Goal: Find specific page/section: Find specific page/section

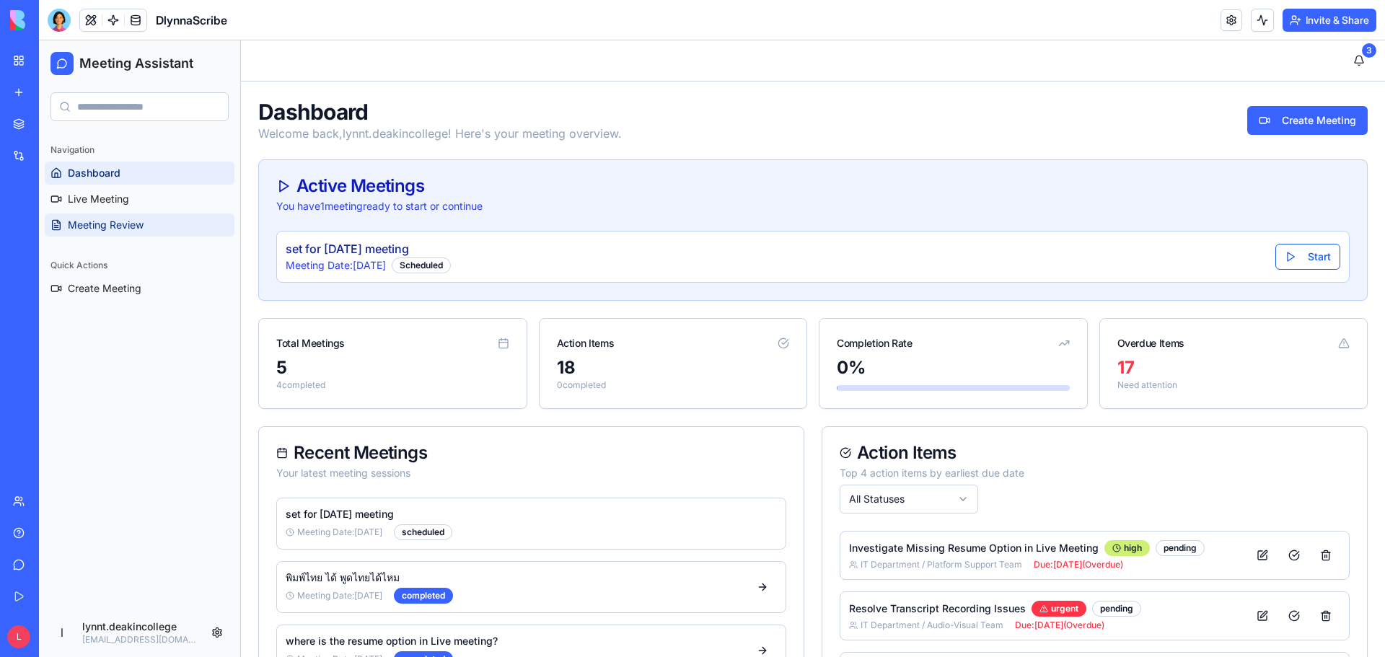
click at [98, 221] on span "Meeting Review" at bounding box center [106, 225] width 76 height 14
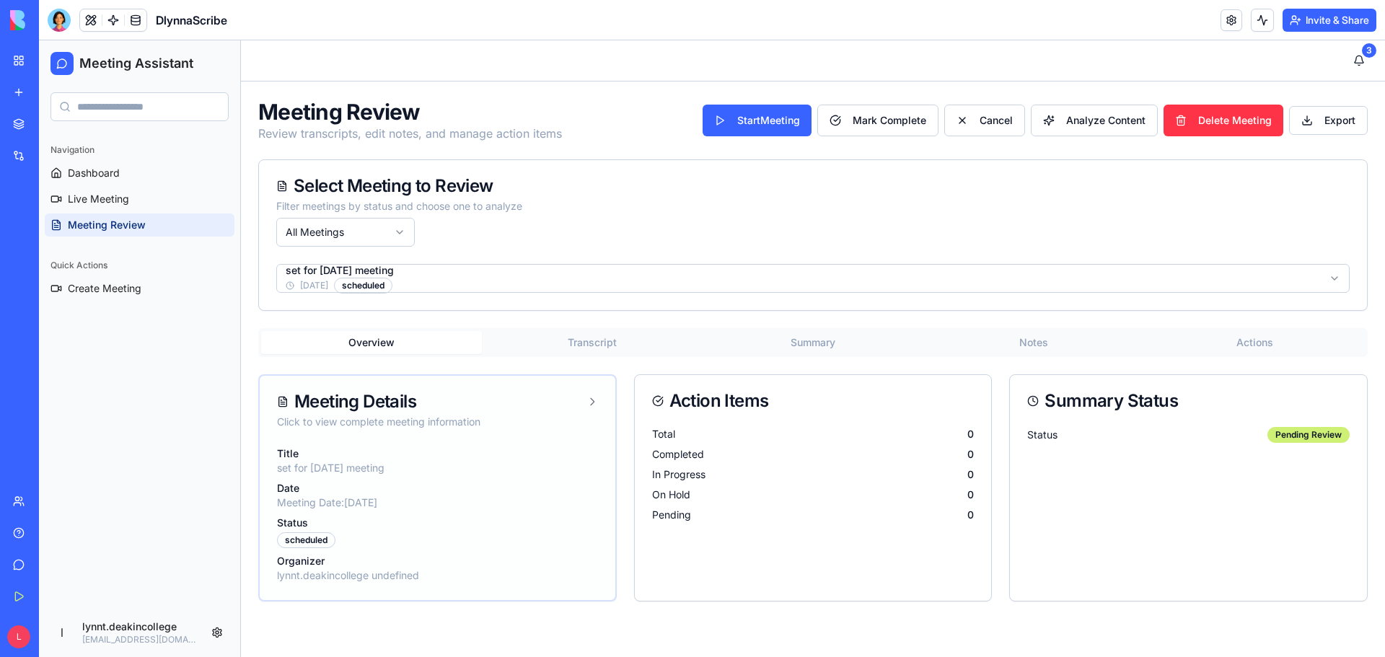
click at [581, 394] on div "Meeting Details" at bounding box center [437, 401] width 321 height 17
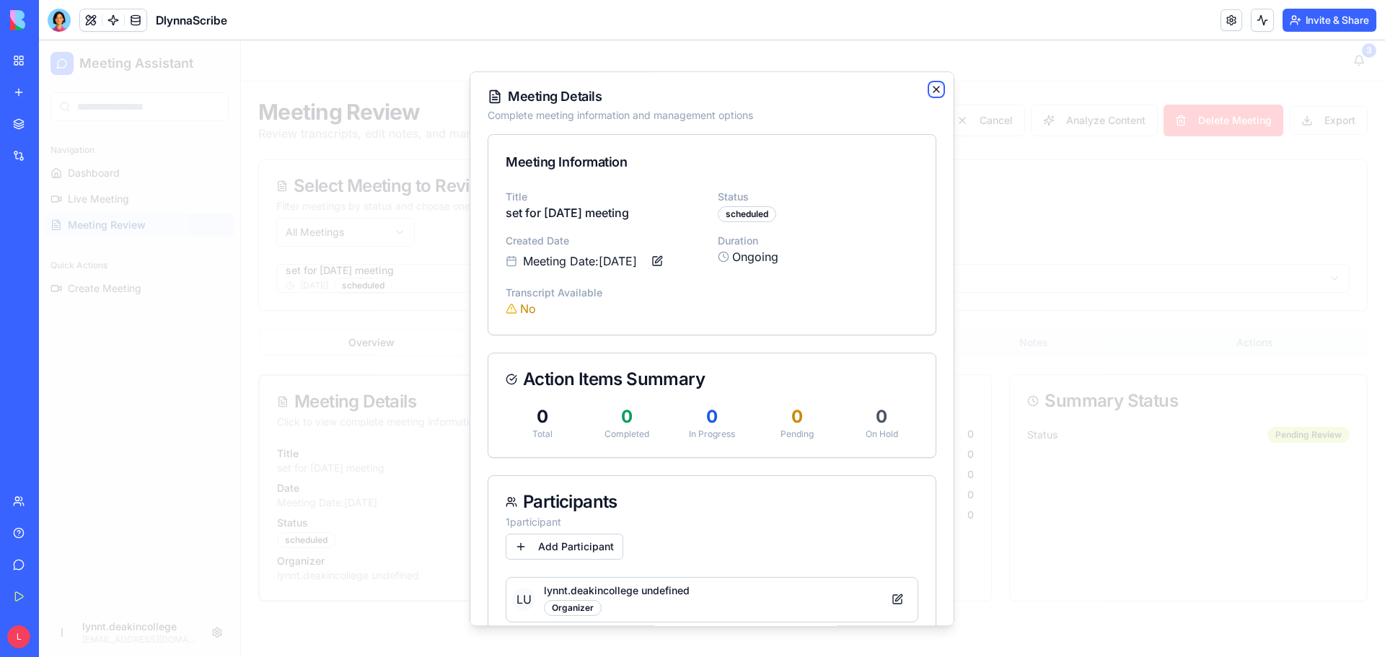
click at [931, 88] on icon "button" at bounding box center [937, 90] width 12 height 12
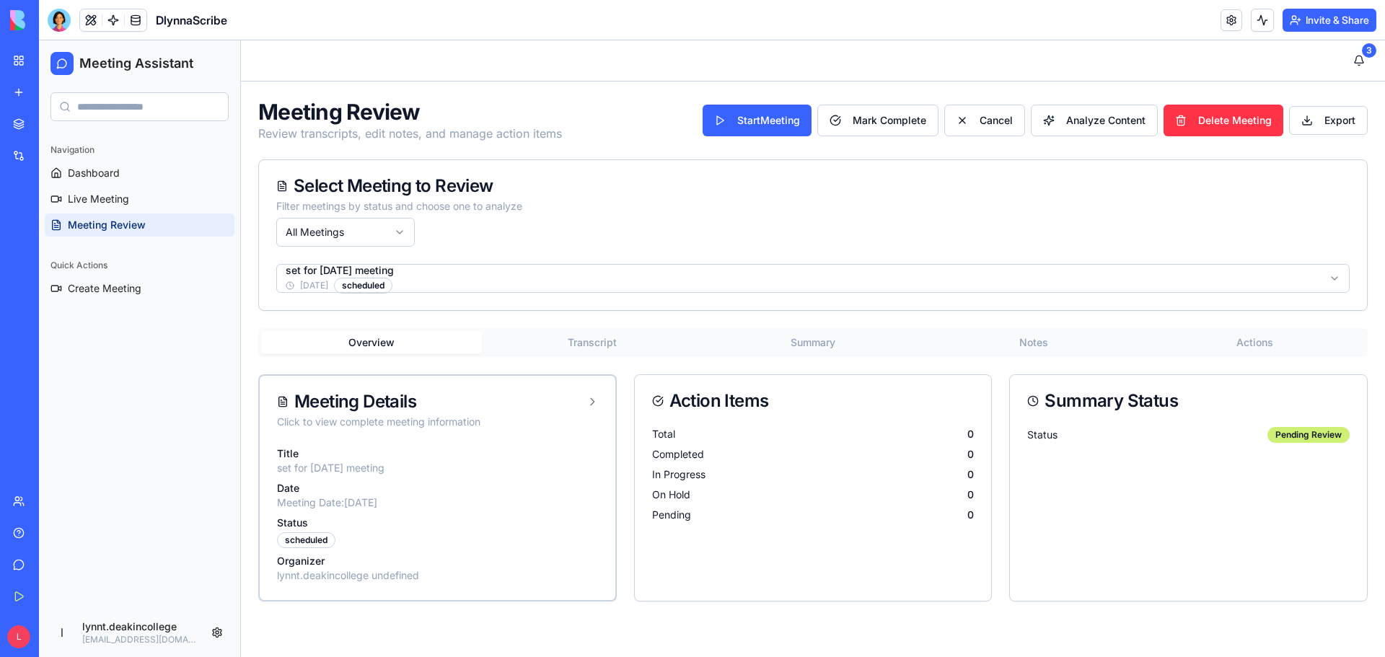
click at [829, 336] on button "Summary" at bounding box center [813, 342] width 221 height 23
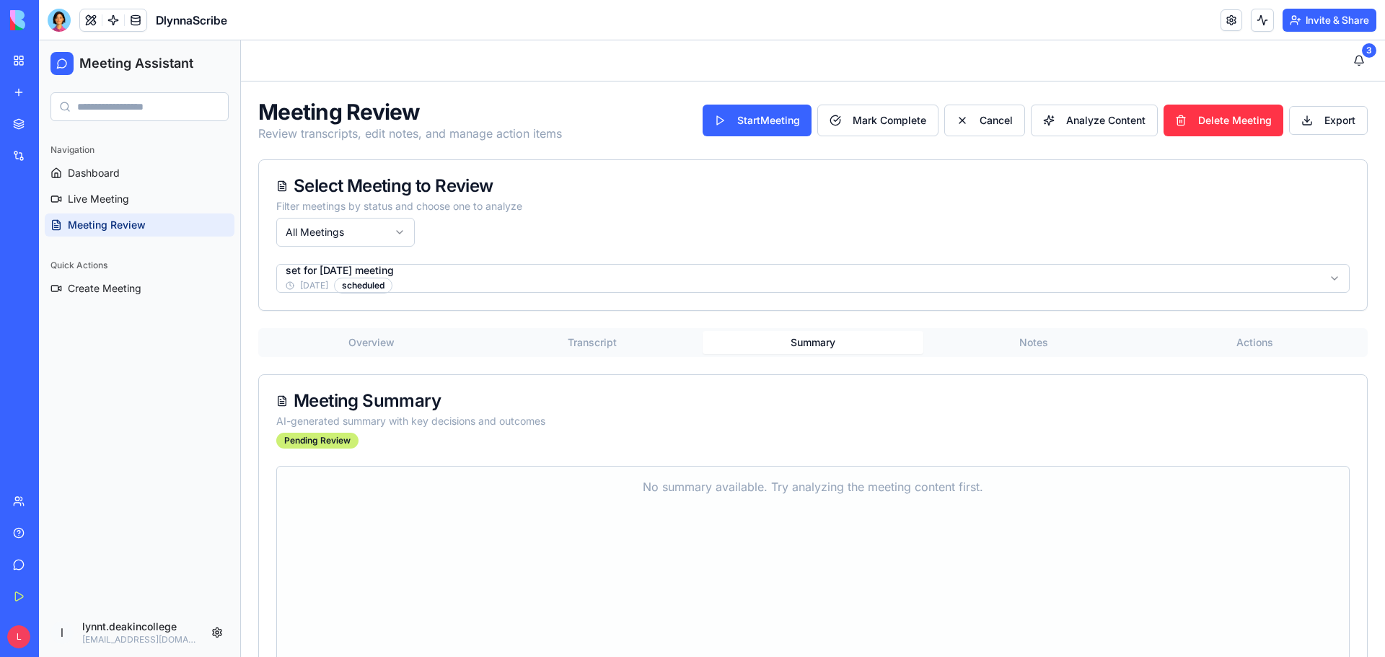
click at [1253, 341] on button "Actions" at bounding box center [1254, 342] width 221 height 23
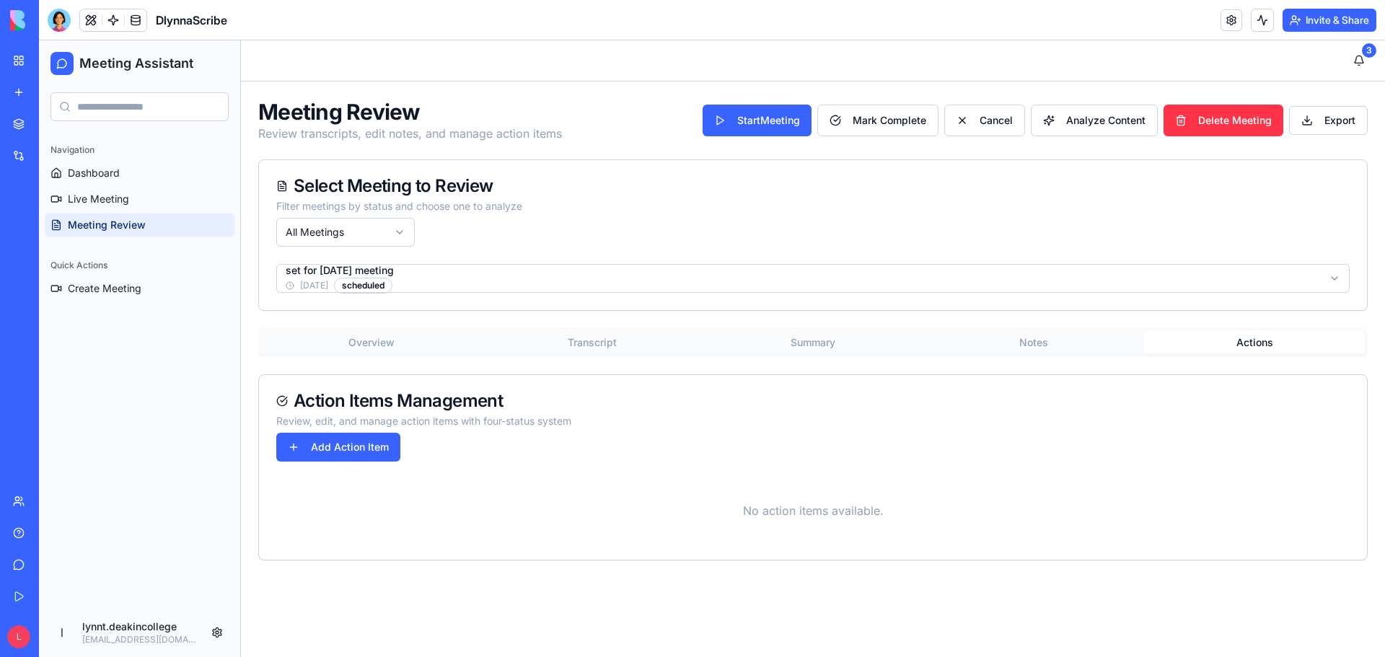
click at [516, 273] on html "Meeting Assistant Navigation Dashboard Live Meeting Meeting Review Quick Action…" at bounding box center [712, 348] width 1347 height 617
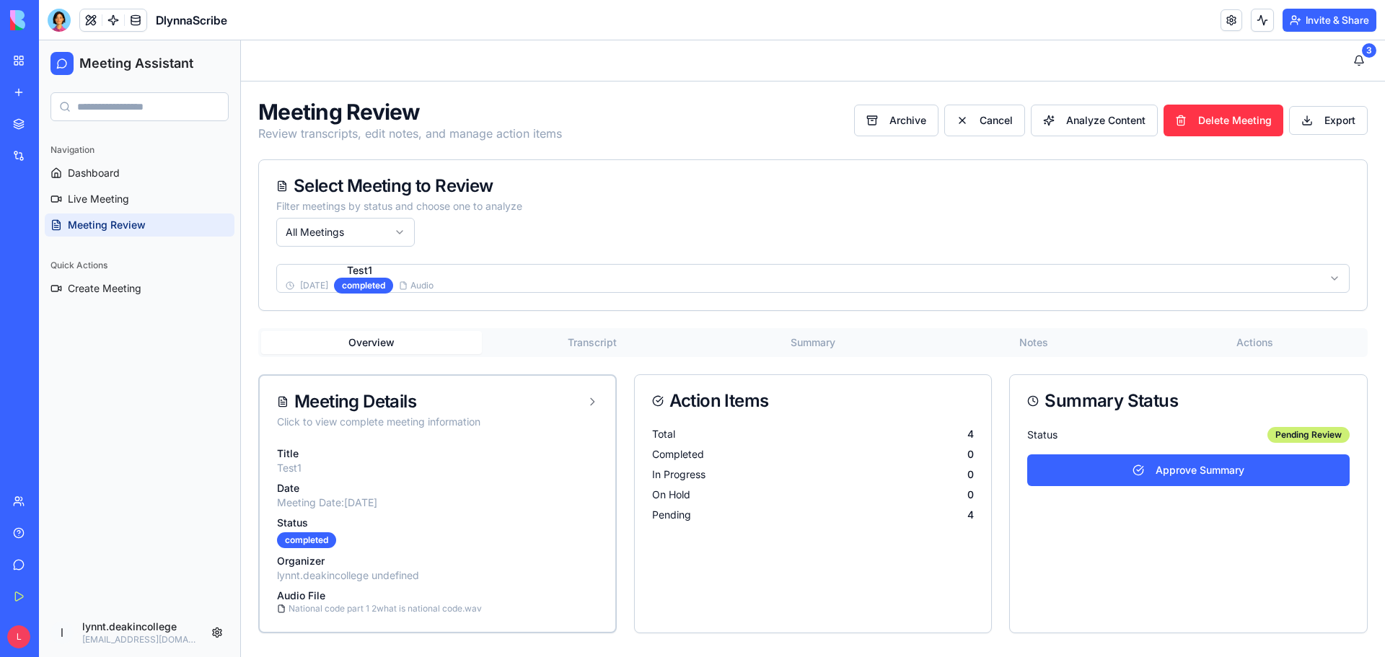
click at [1264, 341] on button "Actions" at bounding box center [1254, 342] width 221 height 23
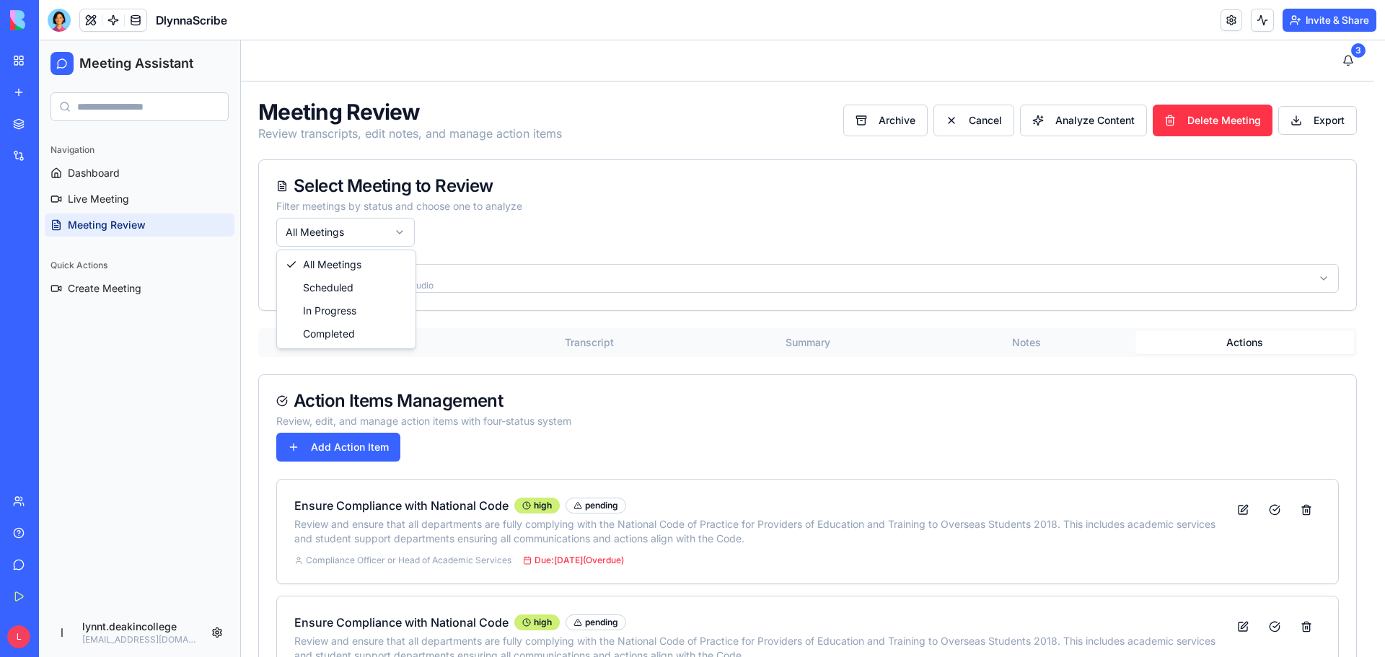
click at [398, 233] on html "Meeting Assistant Navigation Dashboard Live Meeting Meeting Review Quick Action…" at bounding box center [712, 505] width 1347 height 930
